Goal: Find contact information: Find contact information

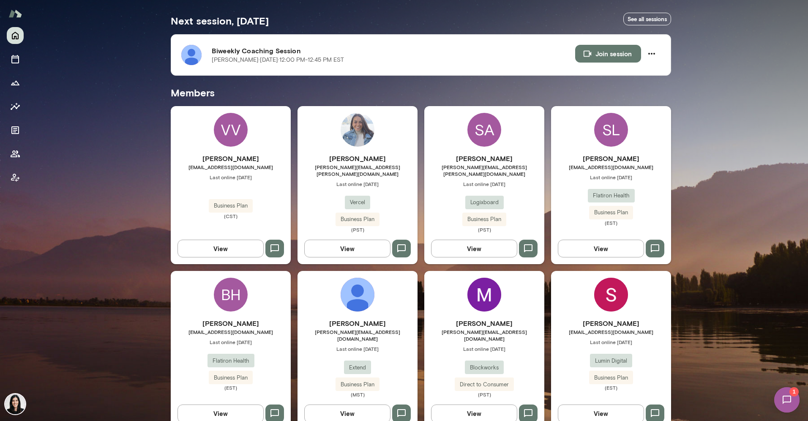
scroll to position [156, 0]
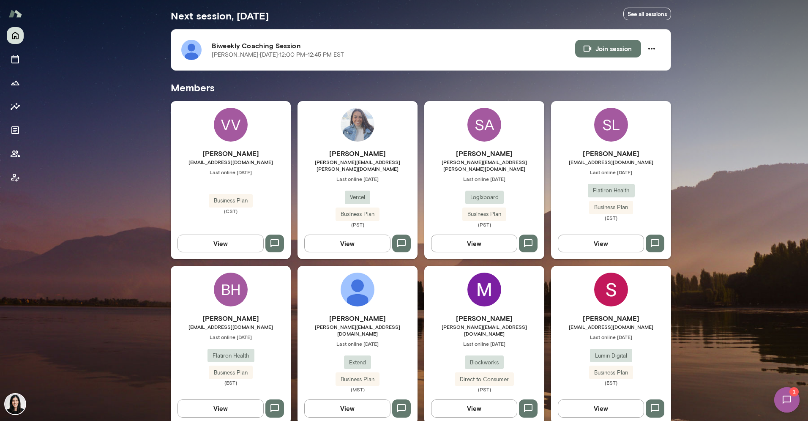
click at [606, 304] on div "[PERSON_NAME] [EMAIL_ADDRESS][DOMAIN_NAME] Last online [DATE] Lumin Digital Bus…" at bounding box center [611, 345] width 120 height 158
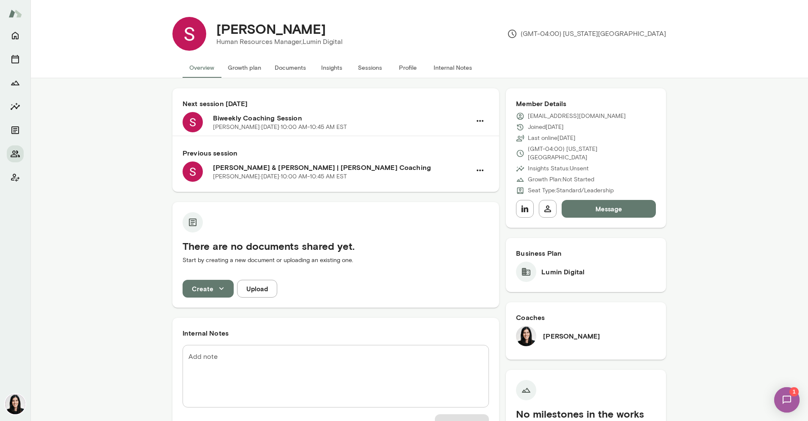
click at [244, 65] on button "Growth plan" at bounding box center [244, 67] width 47 height 20
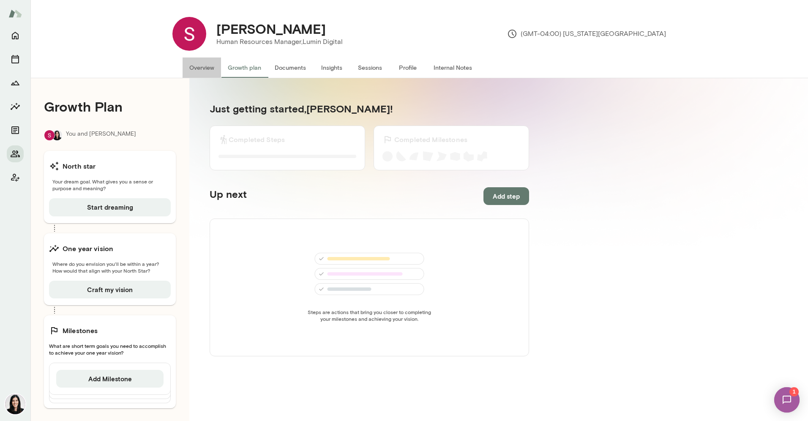
click at [199, 71] on button "Overview" at bounding box center [202, 67] width 38 height 20
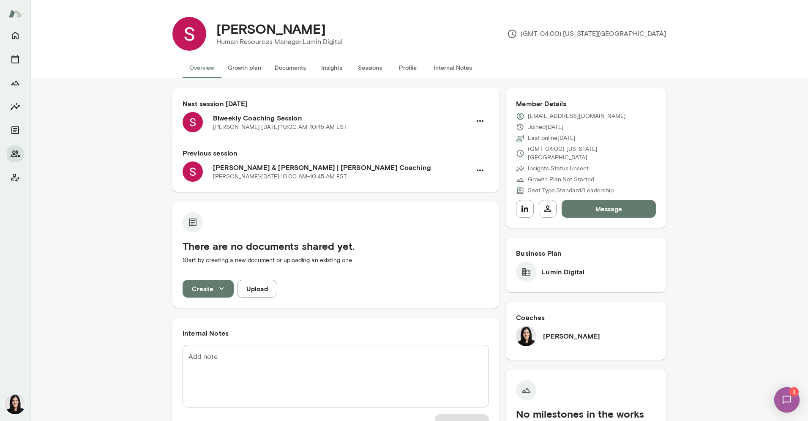
click at [271, 109] on div "Next session [DATE] Biweekly Coaching Session [PERSON_NAME][DATE] · 10:00 AM-10…" at bounding box center [335, 112] width 327 height 49
click at [267, 120] on h6 "Biweekly Coaching Session" at bounding box center [342, 118] width 258 height 10
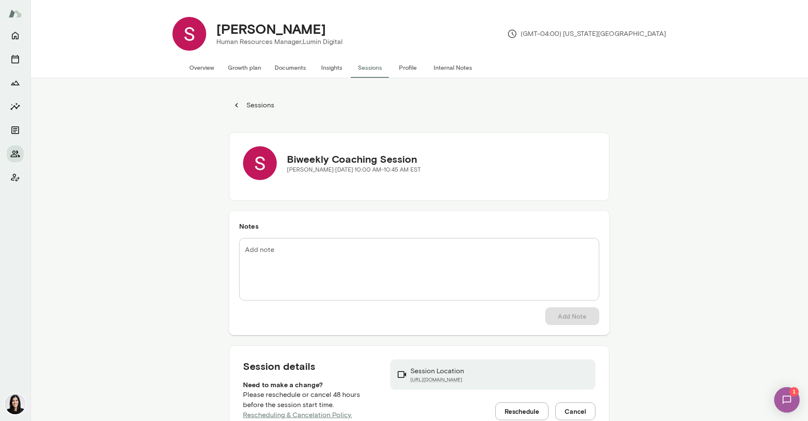
click at [407, 71] on button "Profile" at bounding box center [408, 67] width 38 height 20
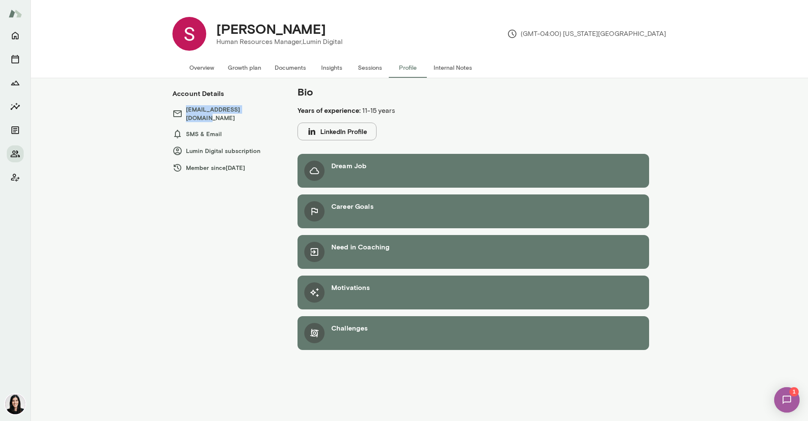
click at [253, 111] on h6 "[EMAIL_ADDRESS][DOMAIN_NAME]" at bounding box center [226, 113] width 108 height 17
copy h6 "[EMAIL_ADDRESS][DOMAIN_NAME]"
